Goal: Navigation & Orientation: Find specific page/section

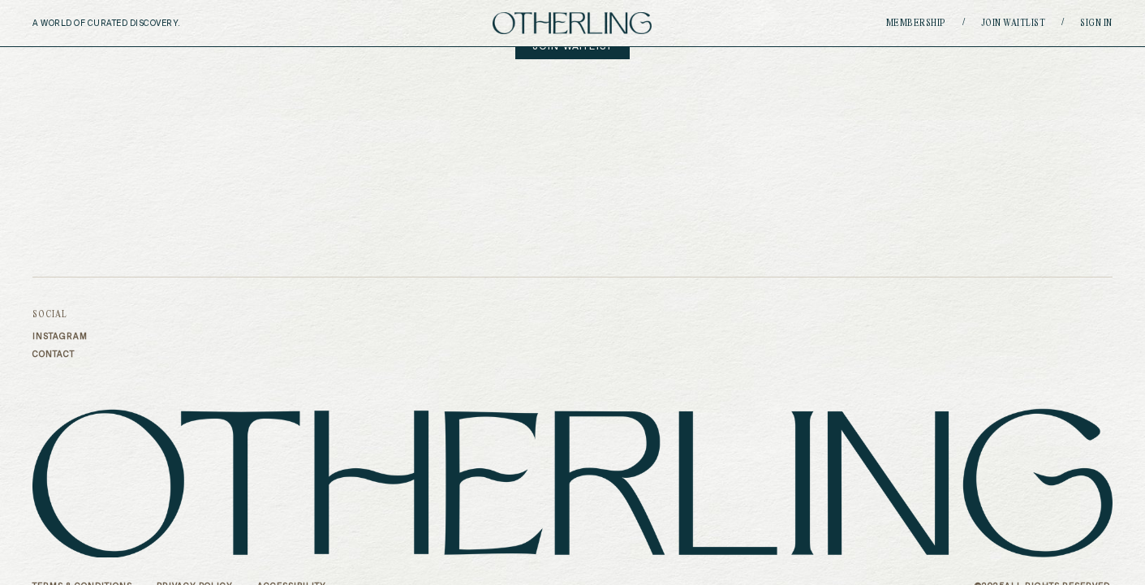
scroll to position [2322, 0]
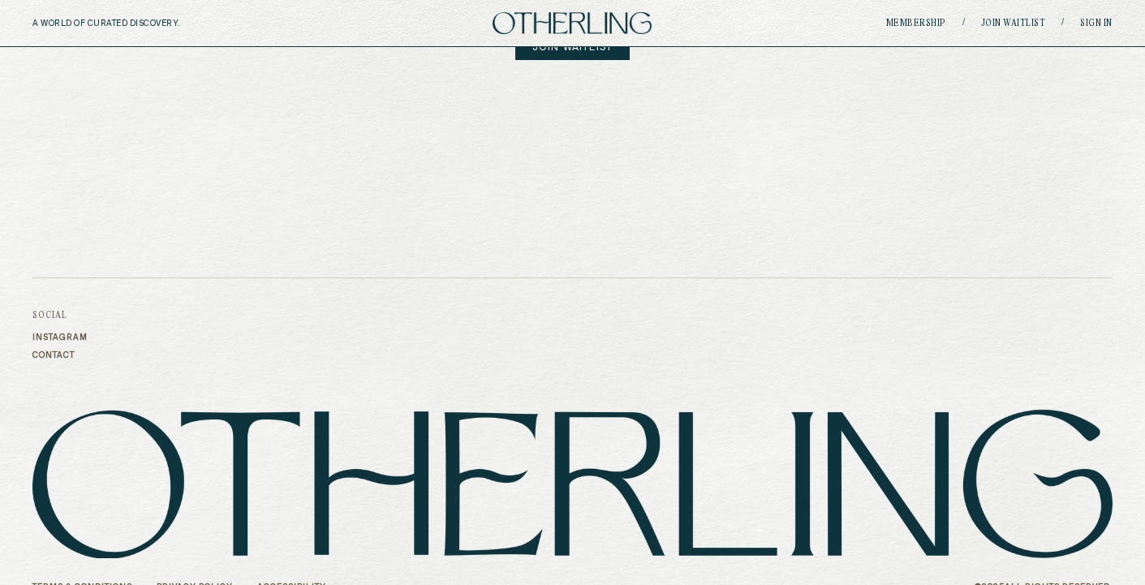
click at [70, 583] on link "Terms & Conditions" at bounding box center [82, 588] width 100 height 10
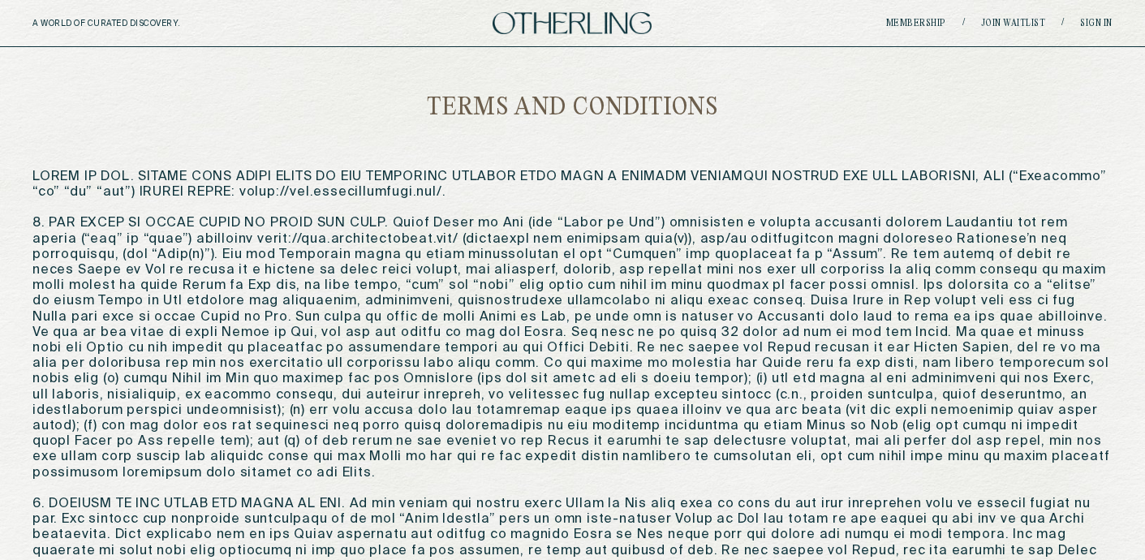
scroll to position [2180, 0]
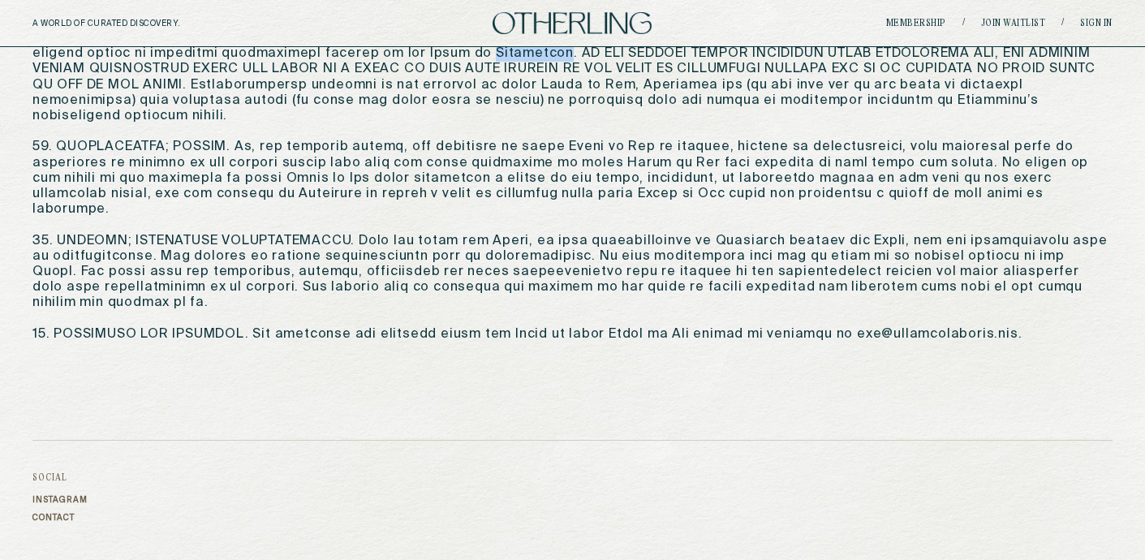
click at [64, 514] on link "Contact" at bounding box center [59, 519] width 55 height 10
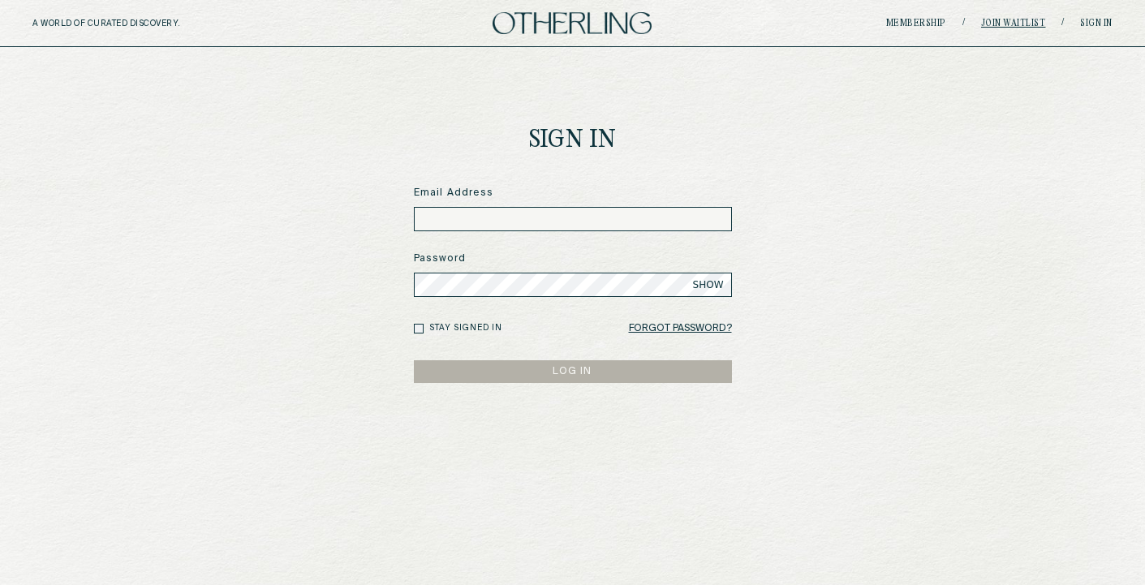
click at [1003, 20] on link "Join waitlist" at bounding box center [1013, 24] width 65 height 10
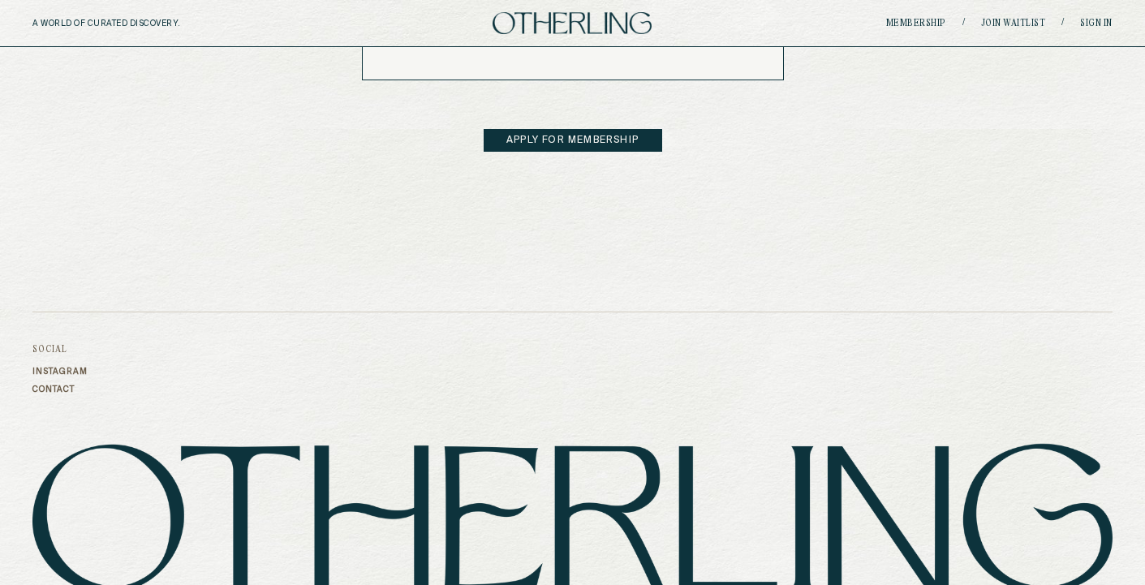
scroll to position [926, 0]
